Goal: Navigation & Orientation: Go to known website

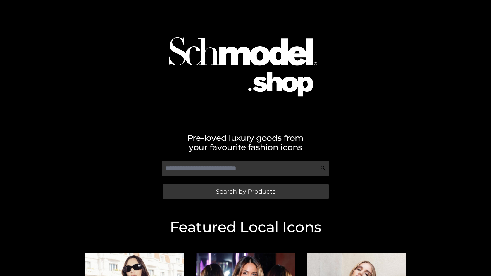
scroll to position [109, 0]
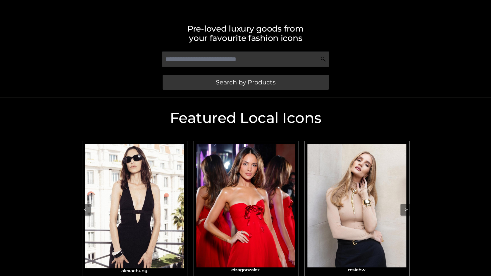
click at [132, 81] on div "Search by Products" at bounding box center [245, 82] width 323 height 15
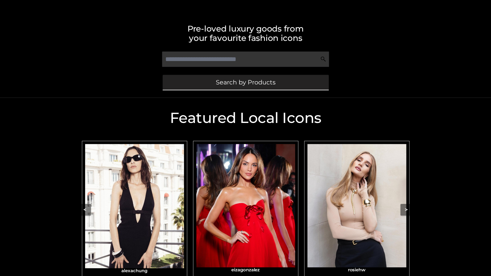
click at [180, 79] on link "Search by Products" at bounding box center [246, 82] width 166 height 15
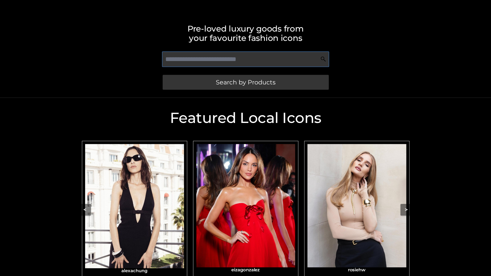
click at [184, 61] on input "text" at bounding box center [245, 58] width 167 height 15
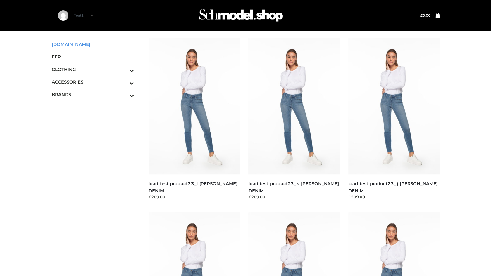
click at [58, 49] on link "SCHMODEL.UK" at bounding box center [93, 44] width 82 height 13
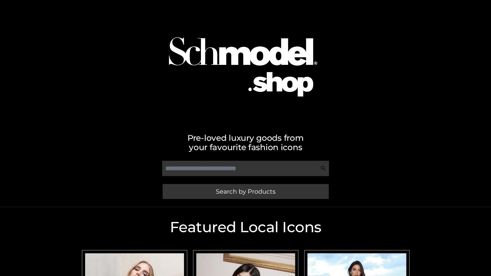
click at [131, 45] on div at bounding box center [245, 62] width 333 height 118
click at [185, 162] on input "text" at bounding box center [245, 168] width 167 height 15
